Goal: Transaction & Acquisition: Purchase product/service

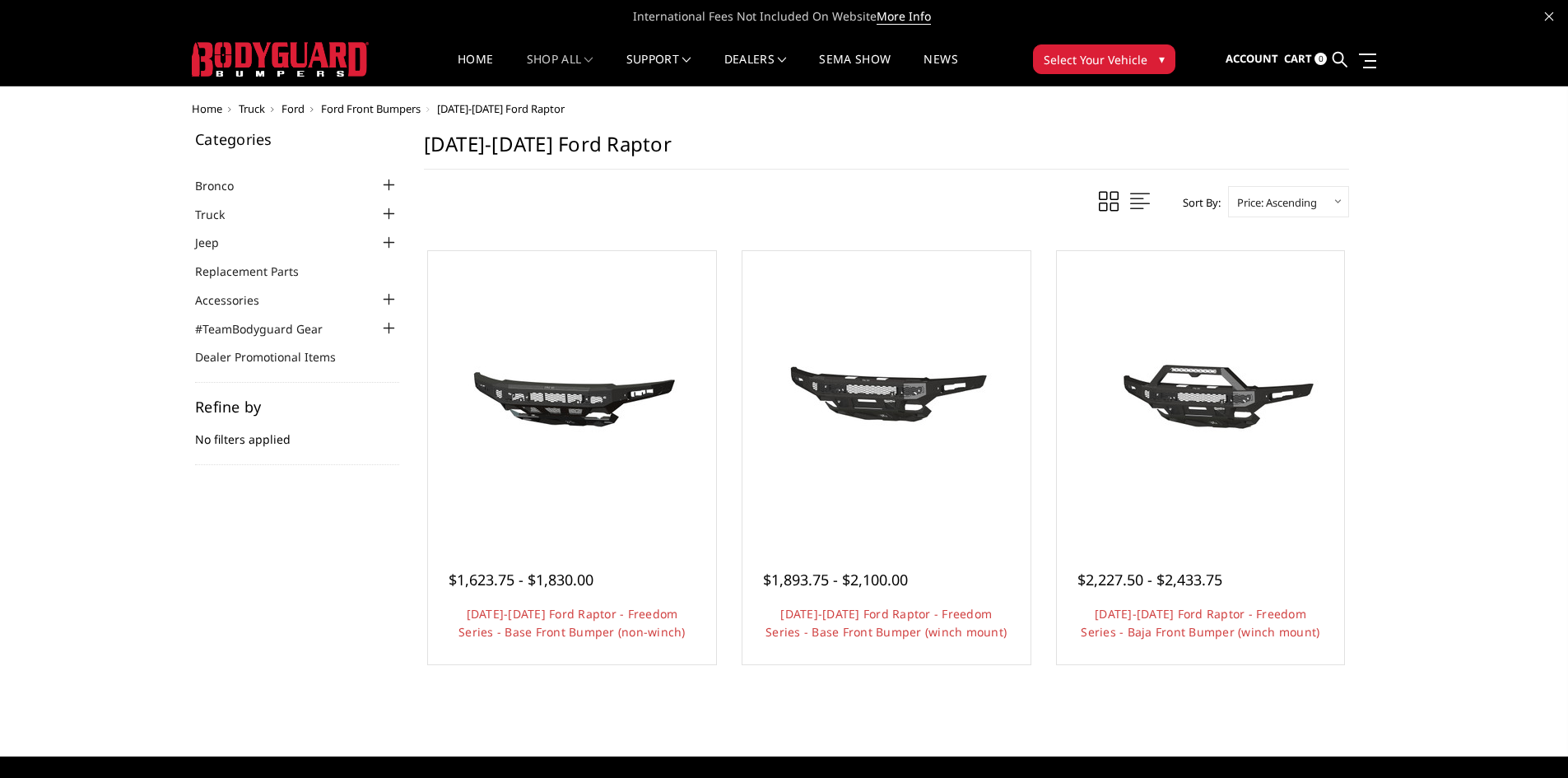
click at [296, 109] on span "Ford" at bounding box center [292, 109] width 23 height 15
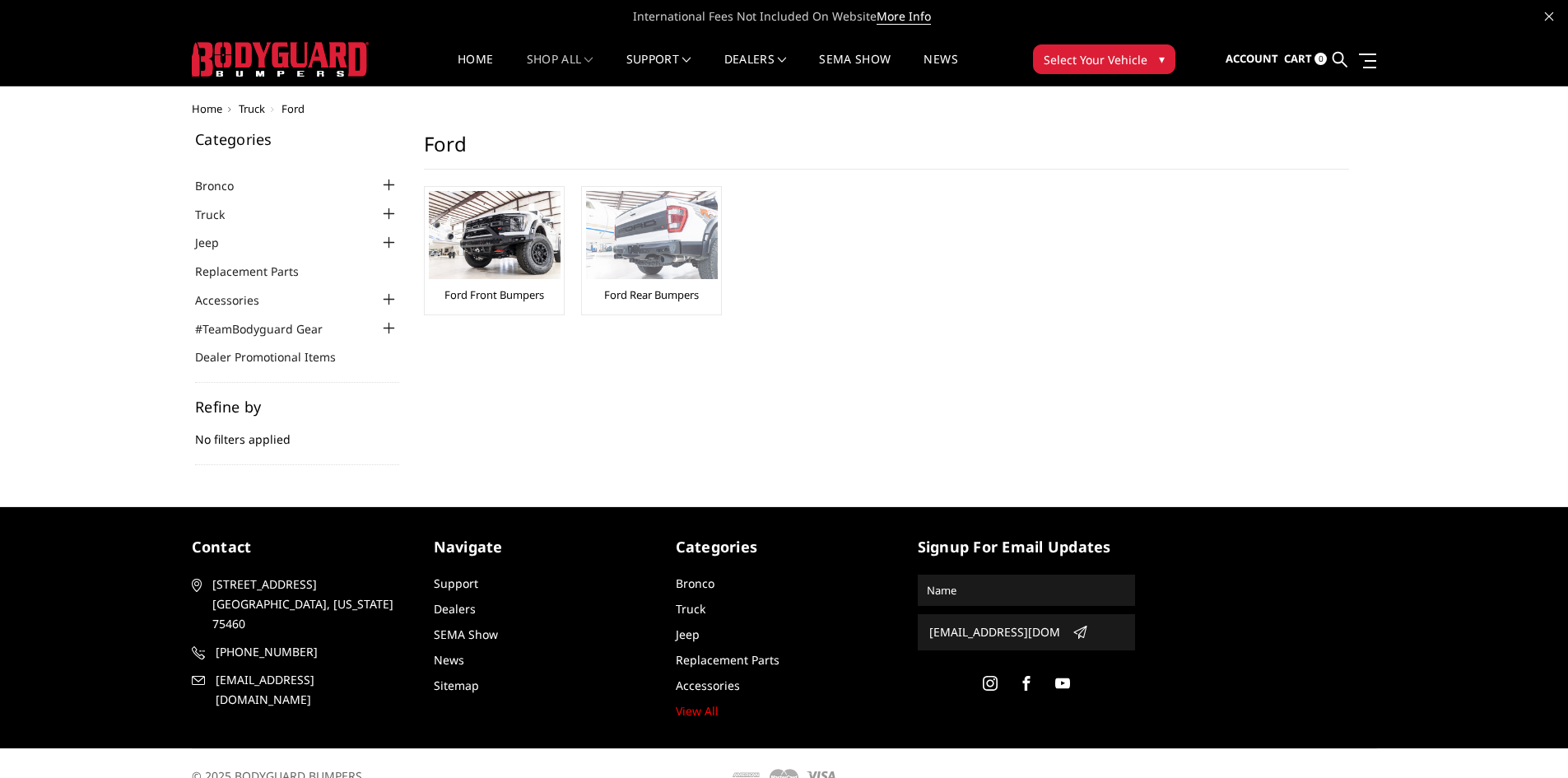
click at [655, 290] on link "Ford Rear Bumpers" at bounding box center [652, 295] width 95 height 15
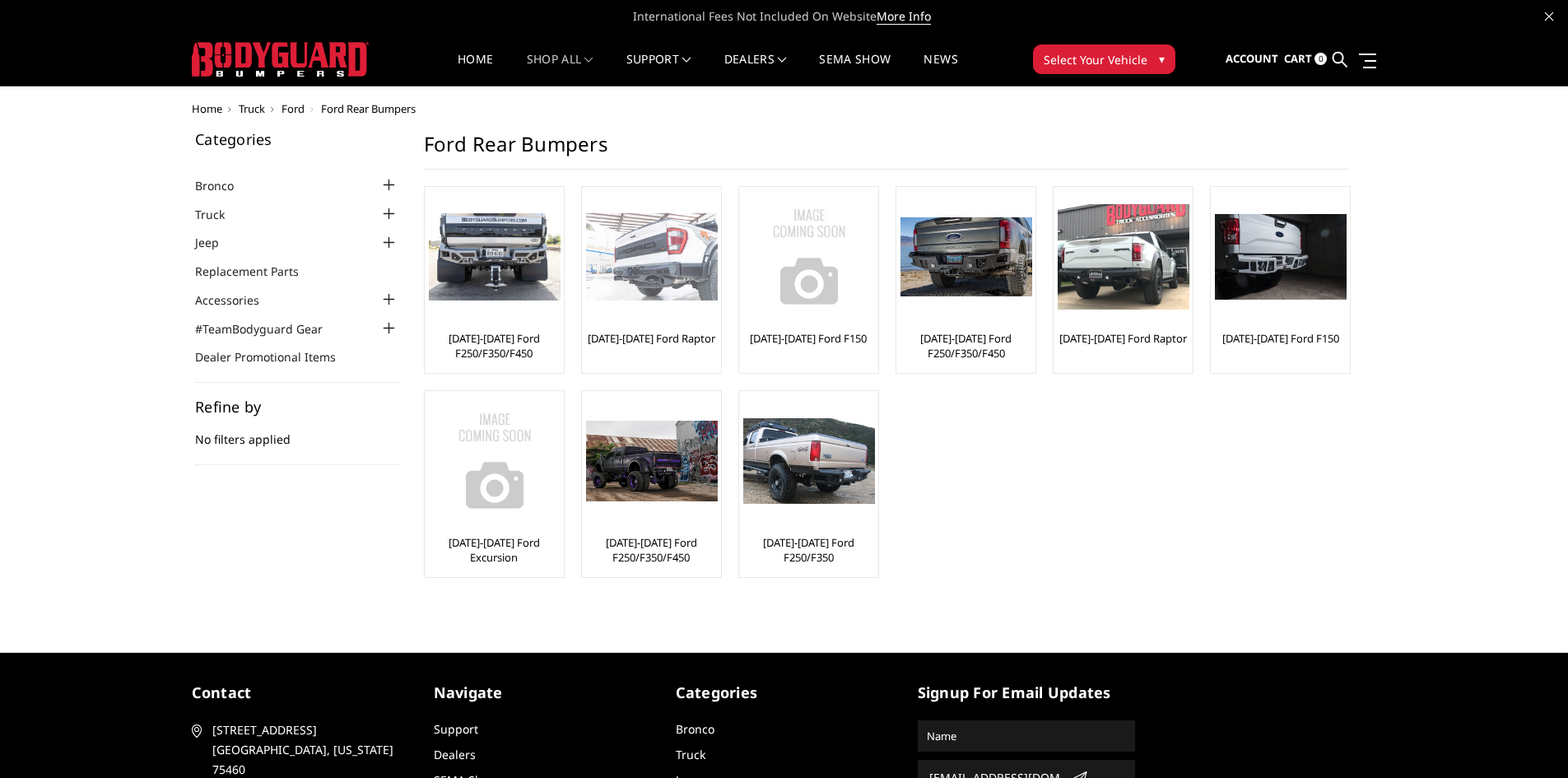
click at [652, 263] on img at bounding box center [652, 257] width 132 height 88
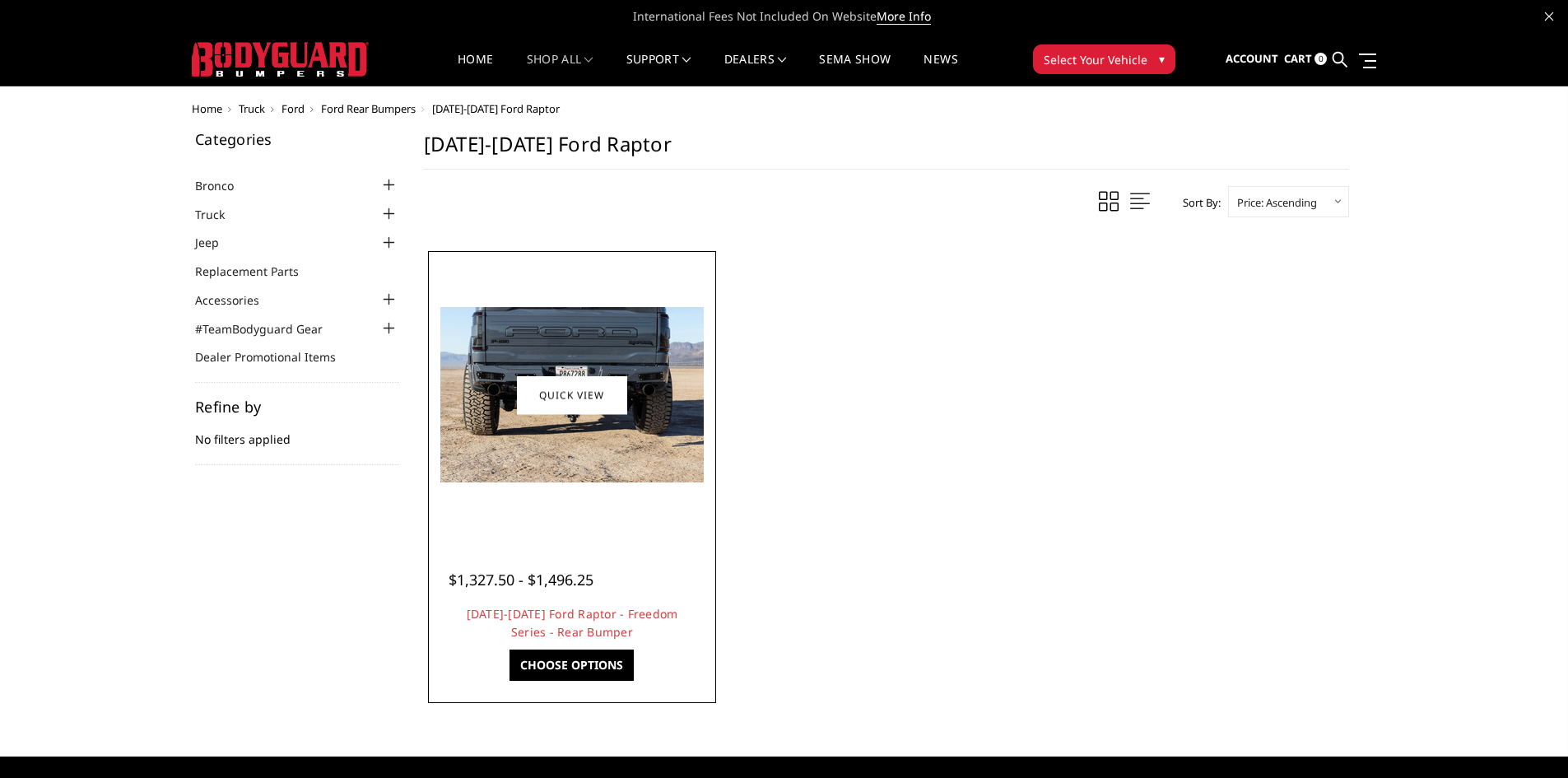
click at [555, 341] on img at bounding box center [572, 394] width 264 height 175
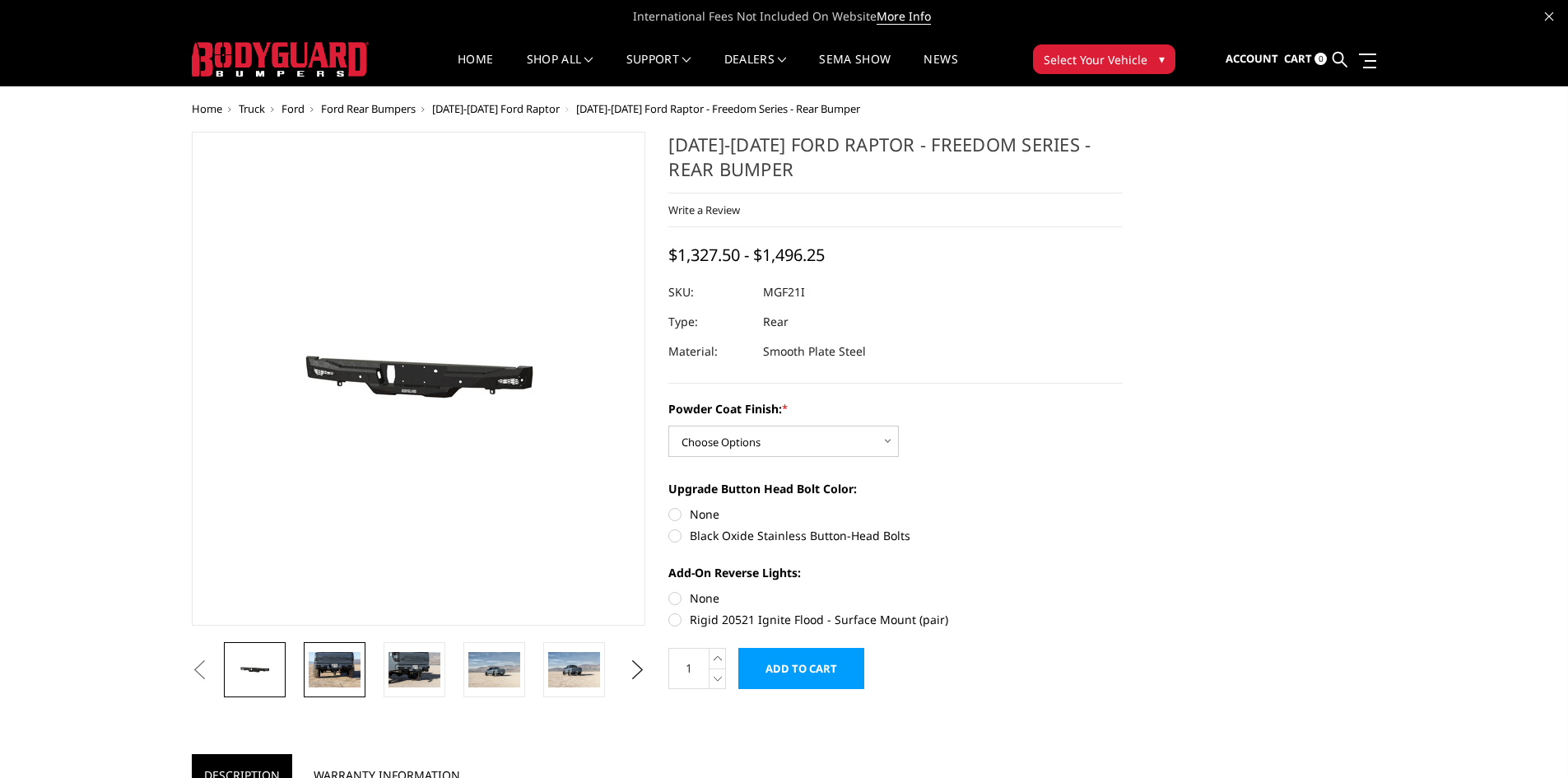
click at [323, 671] on img at bounding box center [334, 669] width 52 height 35
